Goal: Obtain resource: Download file/media

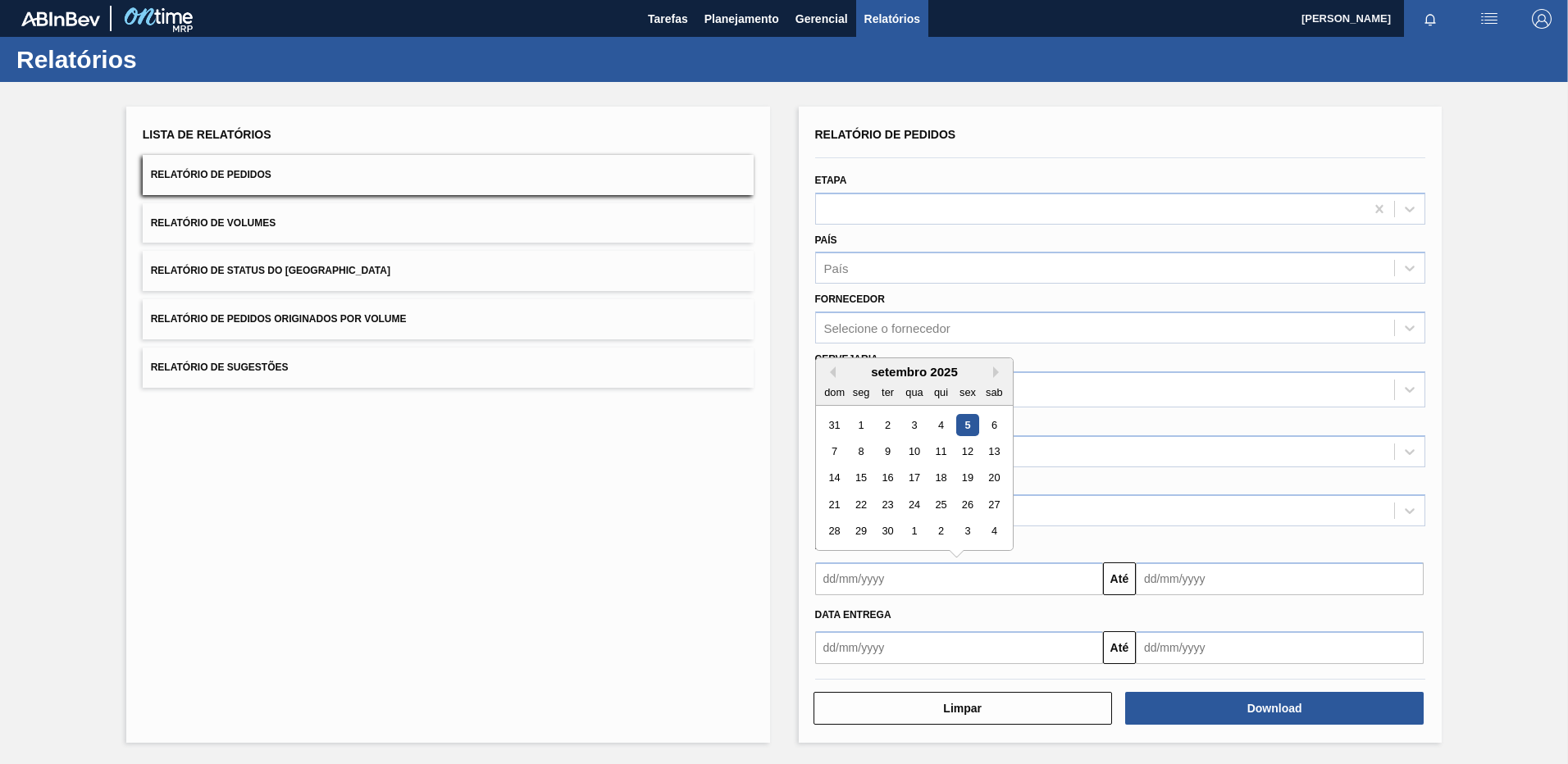
click at [981, 569] on input "text" at bounding box center [959, 578] width 287 height 32
click at [834, 369] on button "Previous Month" at bounding box center [830, 372] width 12 height 12
click at [864, 531] on div "25" at bounding box center [861, 532] width 23 height 23
type input "[DATE]"
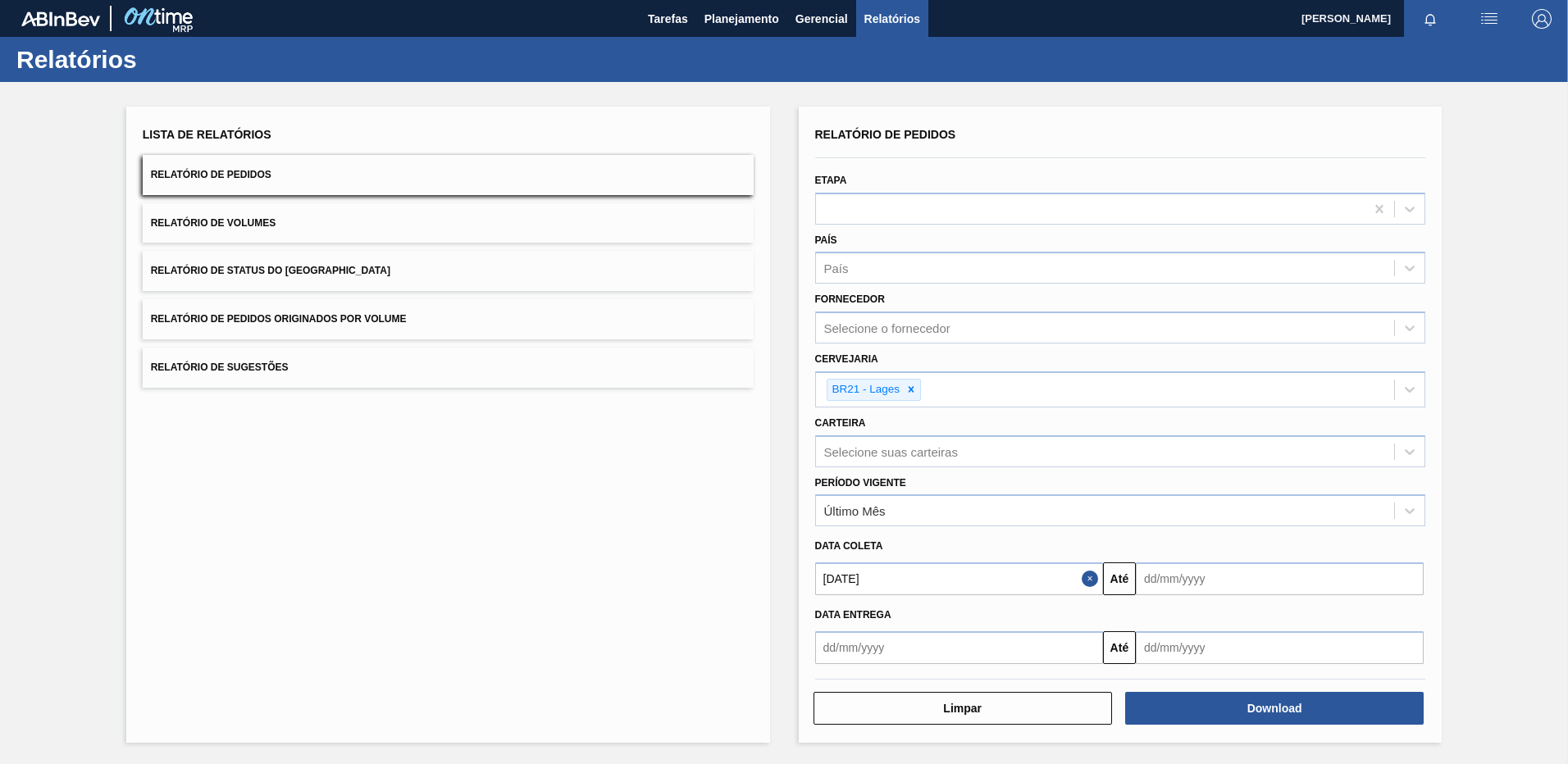
click at [874, 640] on input "text" at bounding box center [959, 648] width 287 height 32
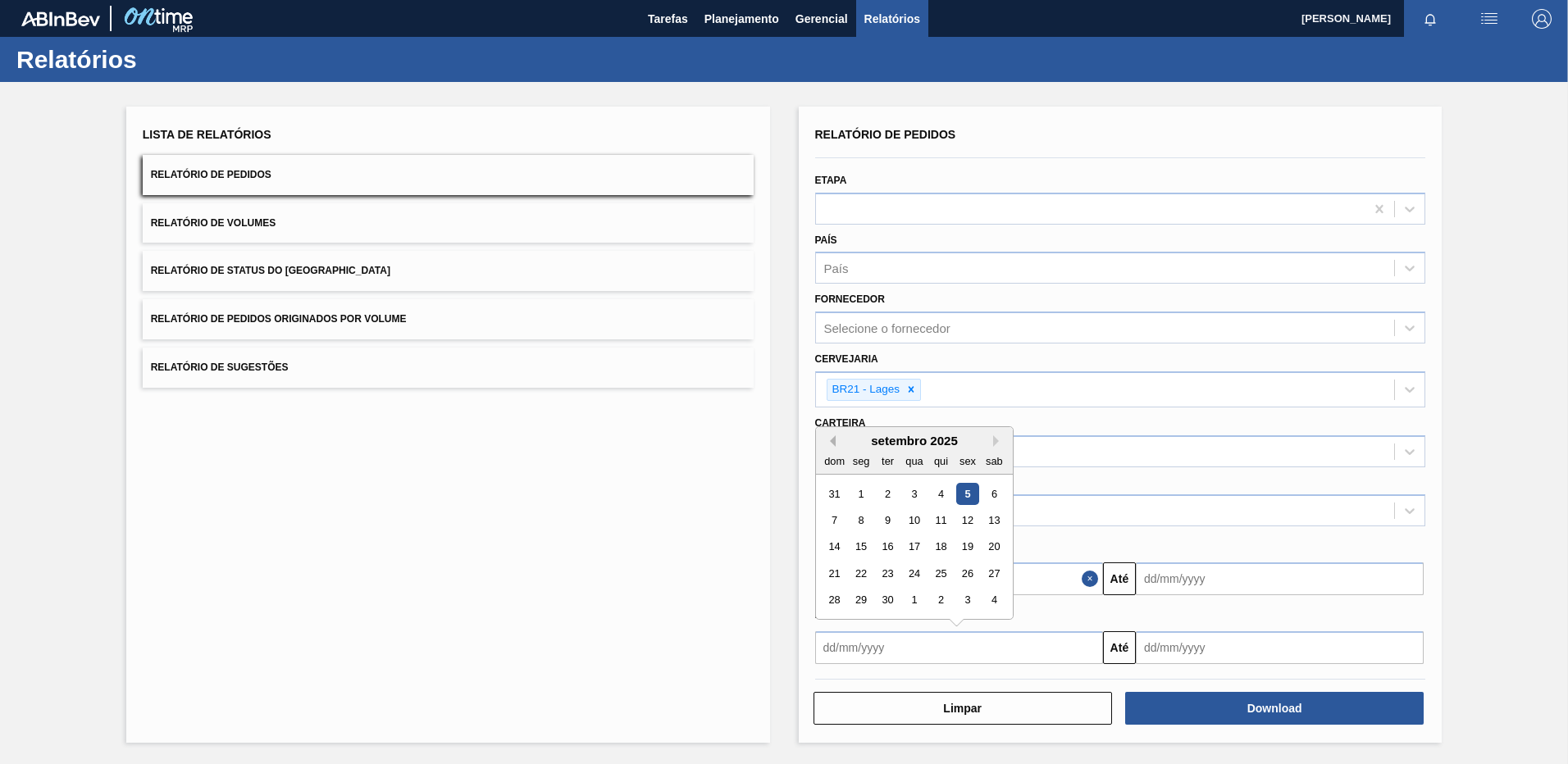
click at [827, 442] on button "Previous Month" at bounding box center [830, 441] width 12 height 12
click at [867, 599] on div "25" at bounding box center [861, 600] width 23 height 23
type input "[DATE]"
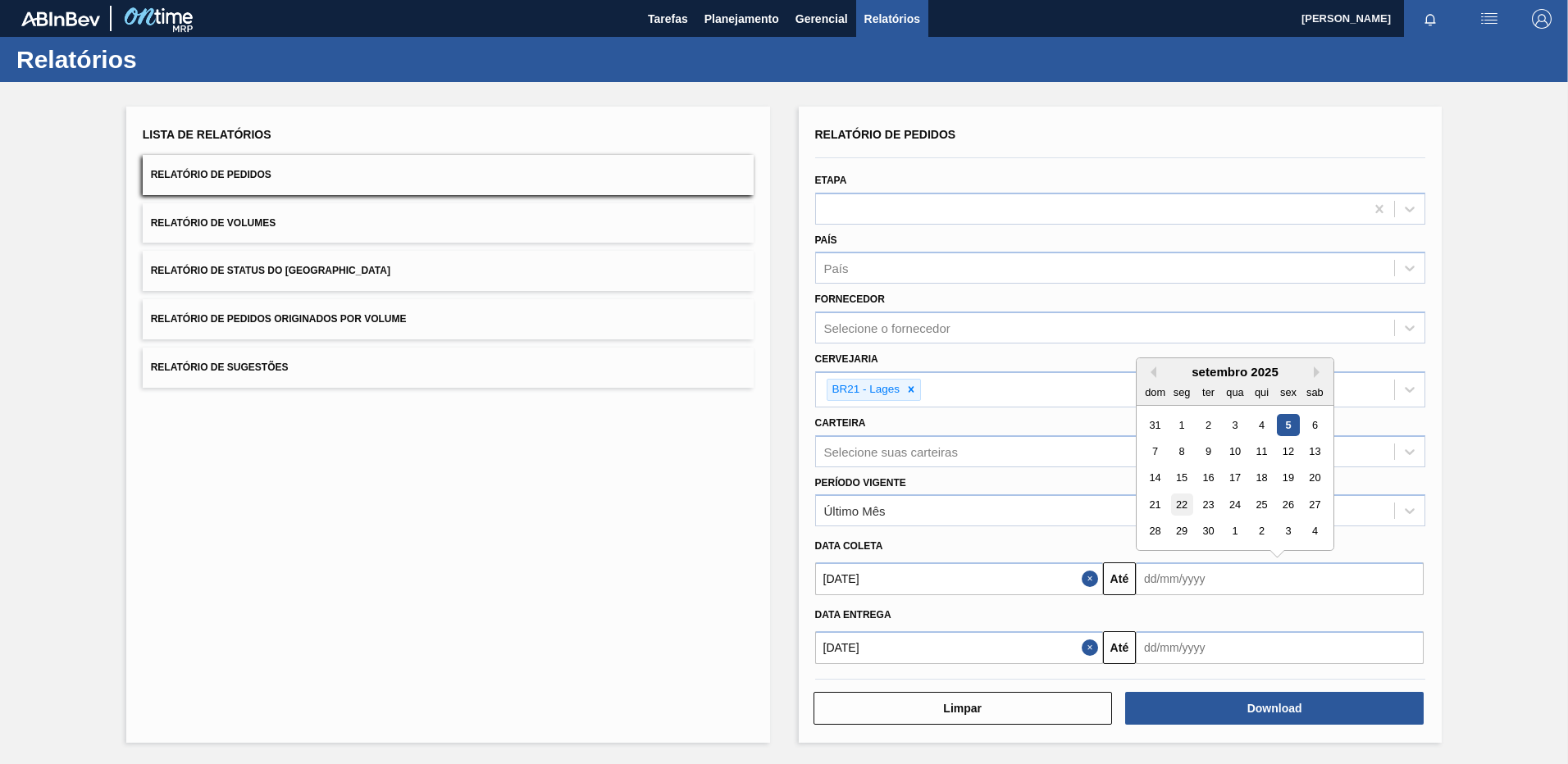
drag, startPoint x: 1186, startPoint y: 578, endPoint x: 1186, endPoint y: 493, distance: 85.0
click at [1186, 578] on input "text" at bounding box center [1279, 578] width 287 height 32
click at [1171, 482] on div "15" at bounding box center [1181, 478] width 23 height 23
type input "[DATE]"
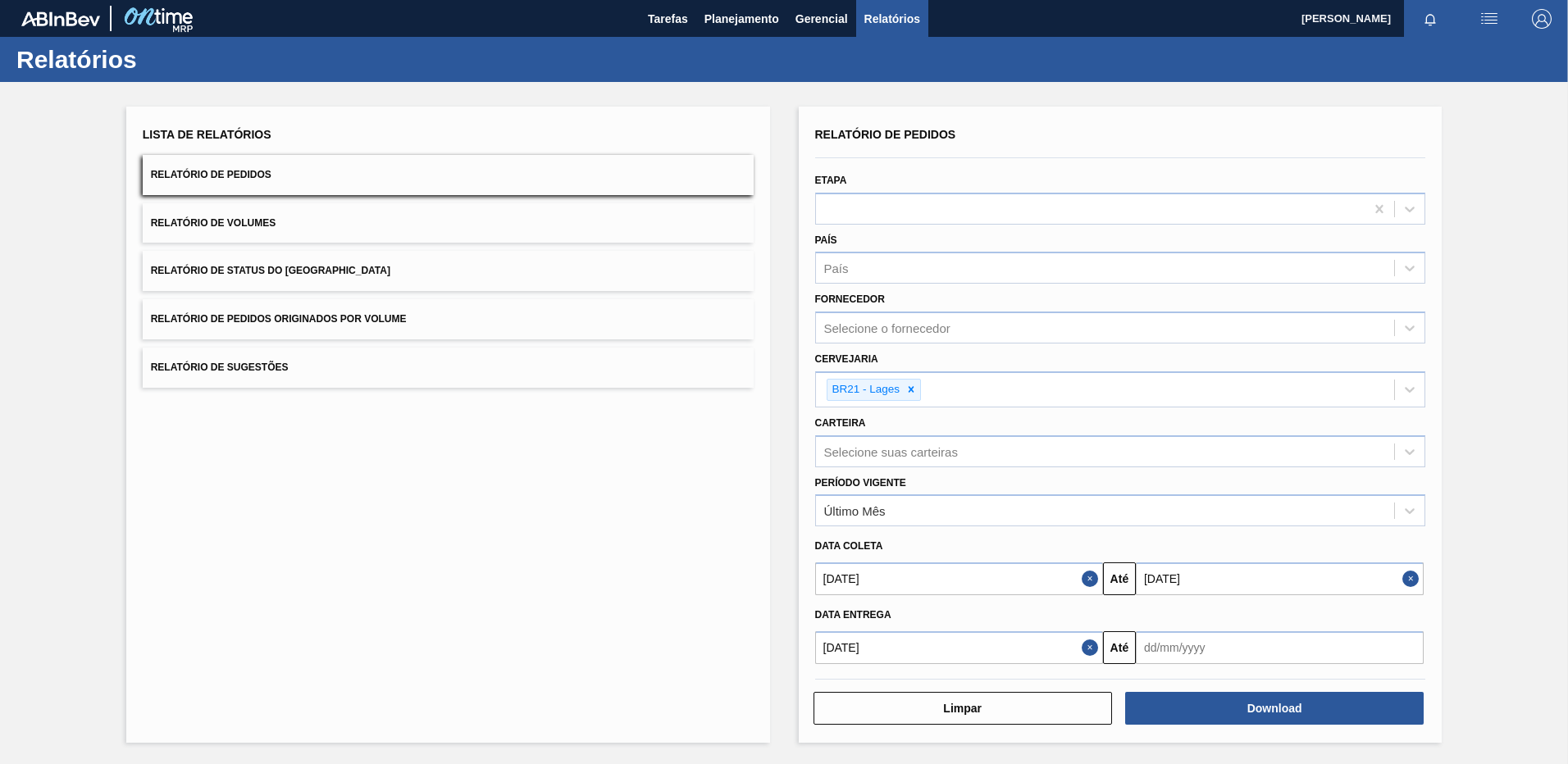
click at [1167, 648] on input "text" at bounding box center [1279, 648] width 287 height 32
click at [1189, 542] on div "15" at bounding box center [1181, 547] width 23 height 23
type input "[DATE]"
click at [1229, 700] on button "Download" at bounding box center [1274, 708] width 298 height 32
